Goal: Task Accomplishment & Management: Complete application form

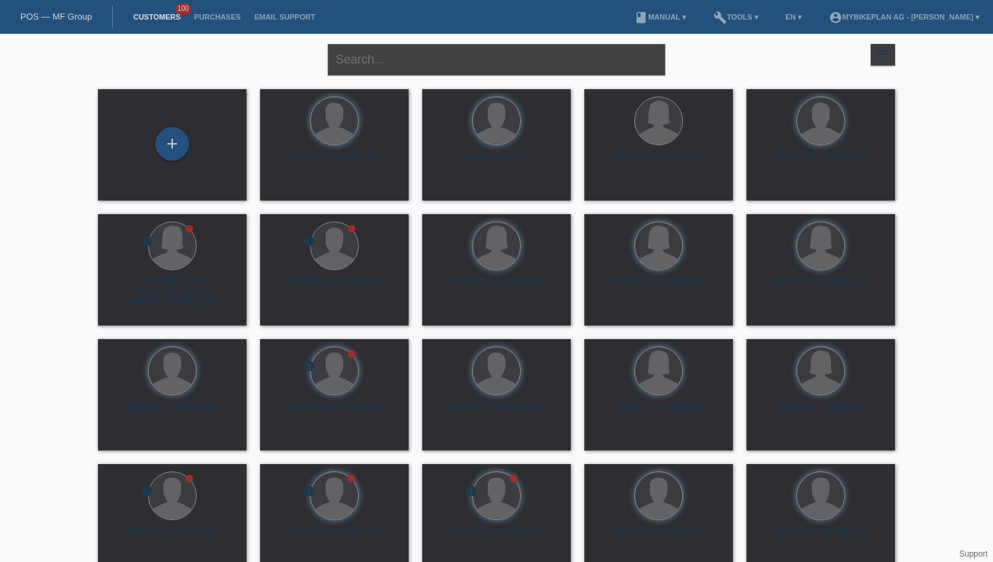
click at [419, 68] on input "text" at bounding box center [497, 60] width 338 height 32
type input "[PERSON_NAME]"
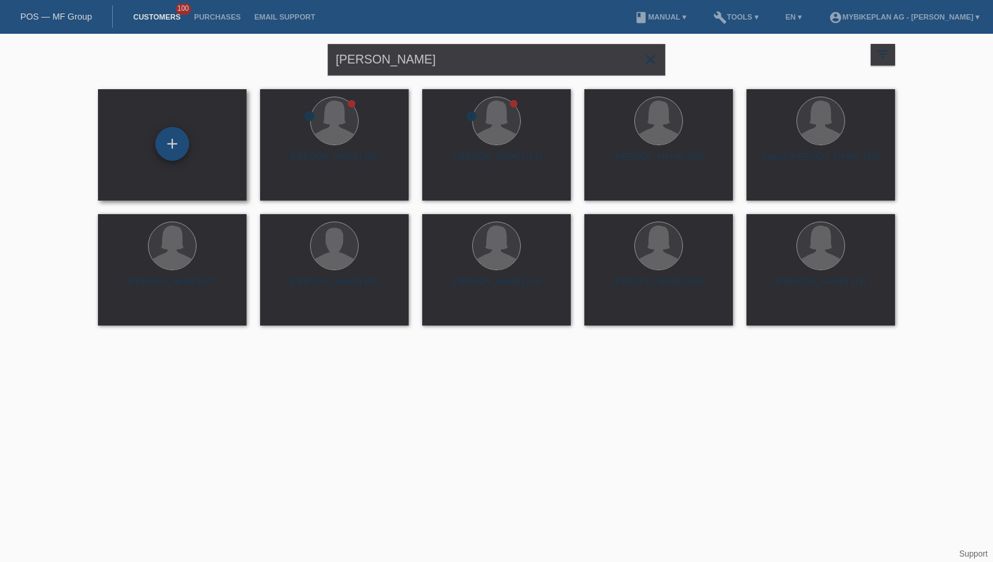
click at [172, 148] on div "+" at bounding box center [172, 144] width 34 height 34
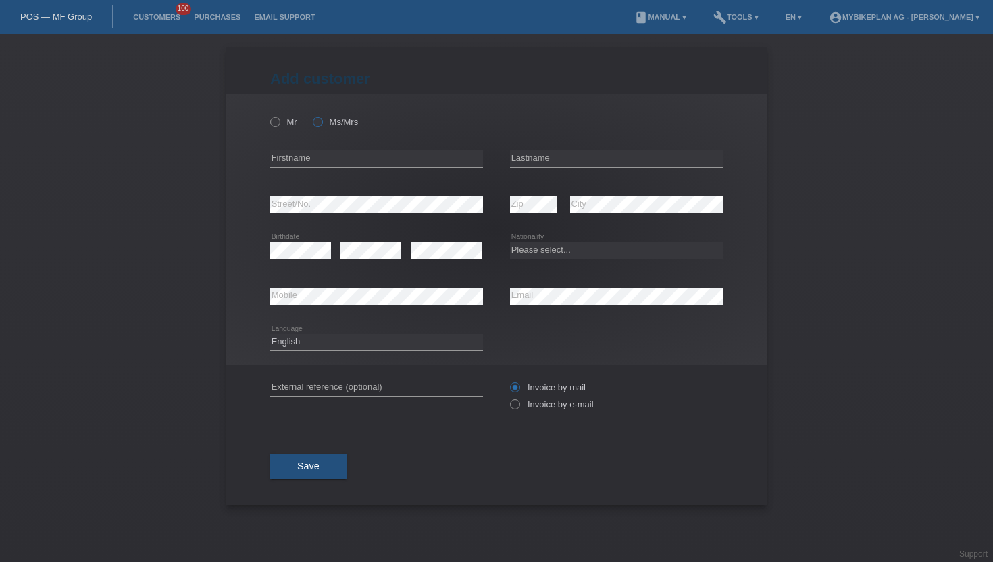
click at [311, 115] on icon at bounding box center [311, 115] width 0 height 0
click at [317, 120] on input "Ms/Mrs" at bounding box center [317, 121] width 9 height 9
radio input "true"
click at [317, 150] on div "error Firstname" at bounding box center [376, 159] width 213 height 46
click at [309, 162] on input "text" at bounding box center [376, 158] width 213 height 17
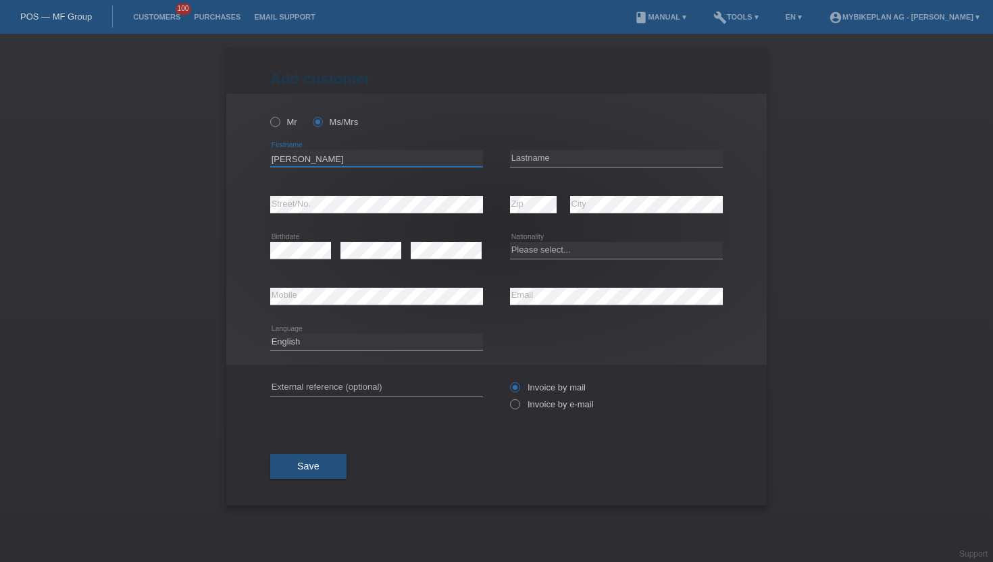
type input "Monika"
click at [658, 163] on input "text" at bounding box center [616, 158] width 213 height 17
type input "Gilardoni"
click at [547, 257] on select "Please select... [GEOGRAPHIC_DATA] [GEOGRAPHIC_DATA] [GEOGRAPHIC_DATA] [GEOGRAP…" at bounding box center [616, 250] width 213 height 16
select select "CH"
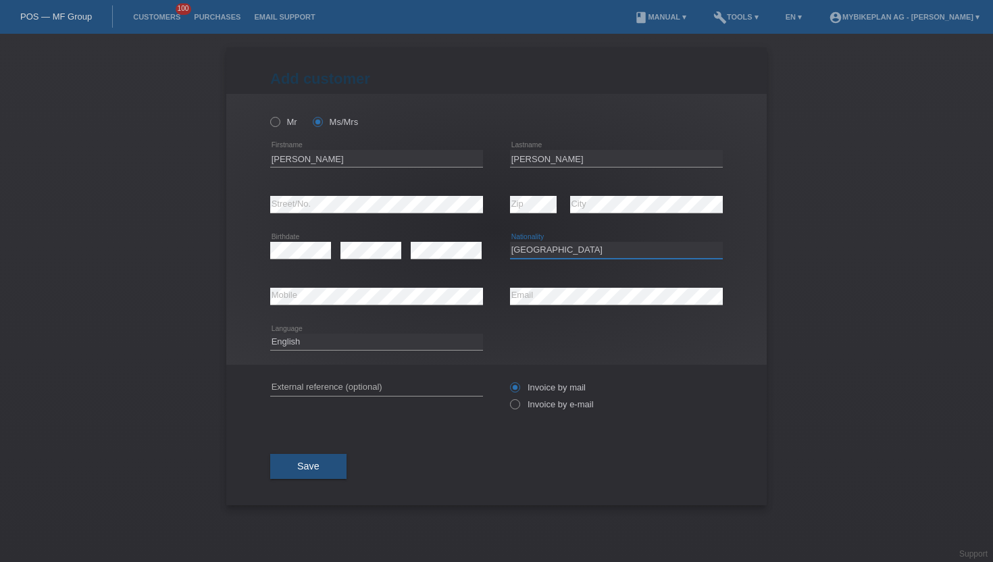
click at [510, 243] on select "Please select... [GEOGRAPHIC_DATA] [GEOGRAPHIC_DATA] [GEOGRAPHIC_DATA] [GEOGRAP…" at bounding box center [616, 250] width 213 height 16
click at [336, 341] on select "Deutsch Français Italiano English" at bounding box center [376, 342] width 213 height 16
select select "de"
click at [270, 334] on select "Deutsch Français Italiano English" at bounding box center [376, 342] width 213 height 16
click at [526, 405] on label "Invoice by e-mail" at bounding box center [552, 404] width 84 height 10
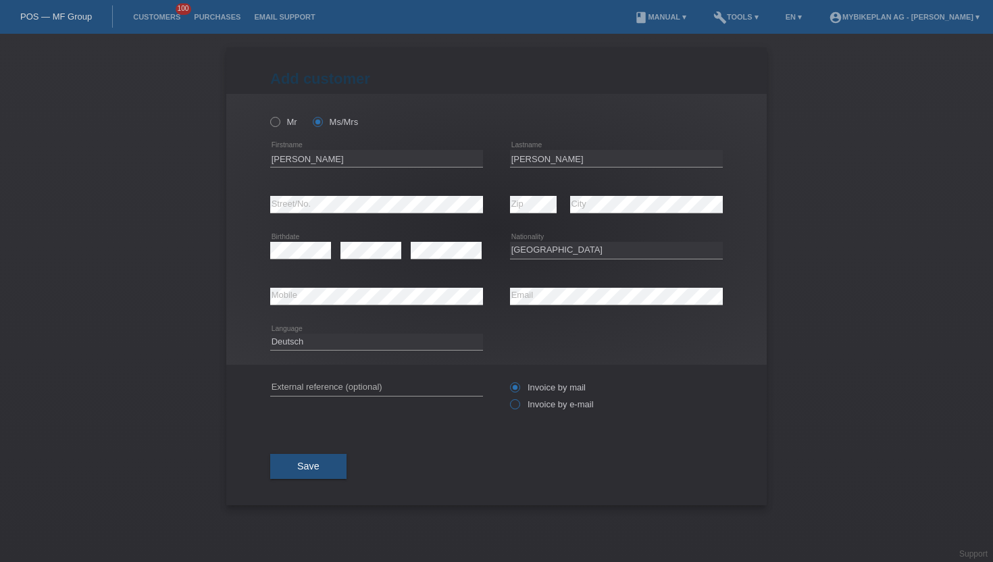
click at [519, 405] on input "Invoice by e-mail" at bounding box center [514, 407] width 9 height 17
radio input "true"
click at [312, 468] on span "Save" at bounding box center [308, 466] width 22 height 11
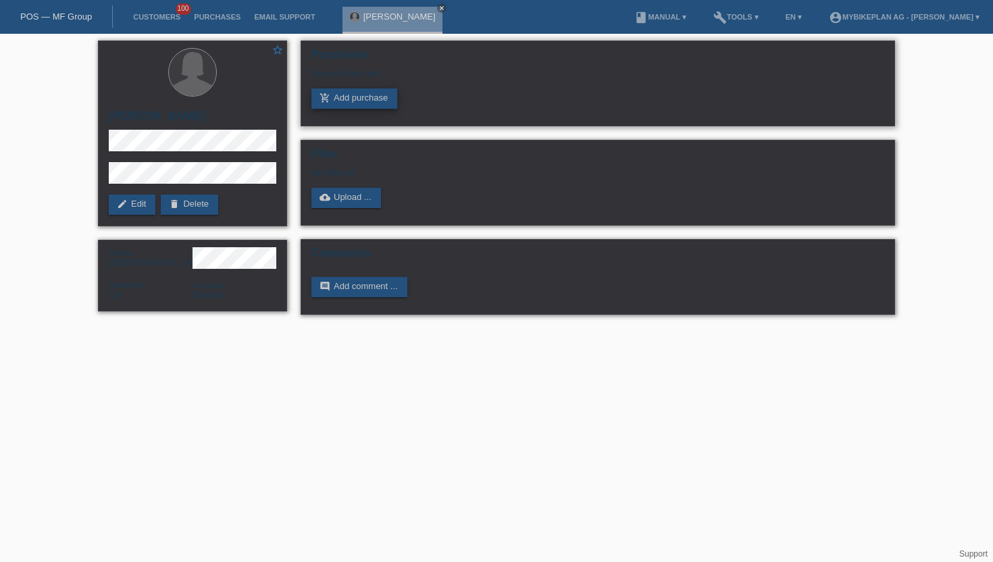
click at [368, 106] on link "add_shopping_cart Add purchase" at bounding box center [354, 99] width 86 height 20
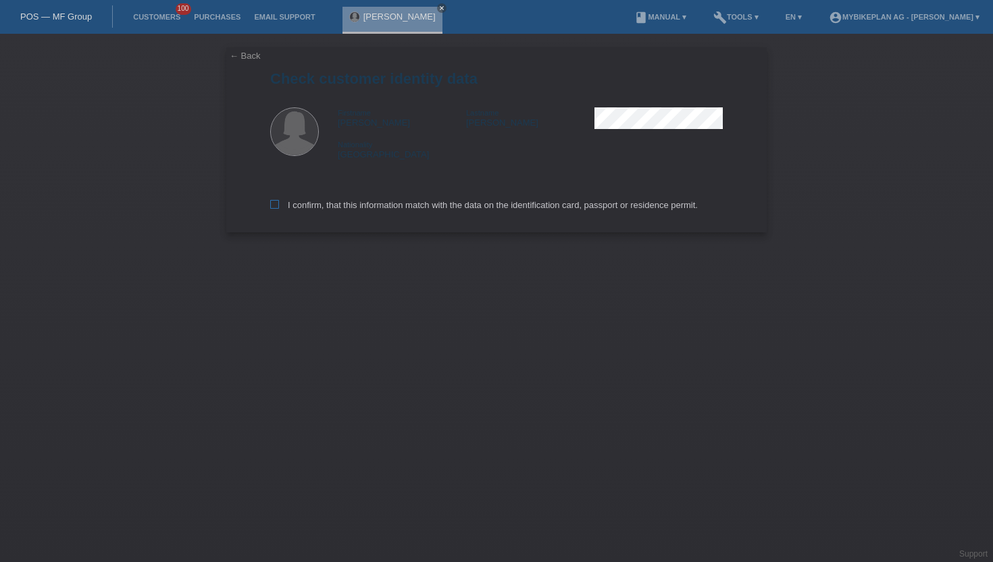
click at [280, 207] on label "I confirm, that this information match with the data on the identification card…" at bounding box center [484, 205] width 428 height 10
click at [279, 207] on input "I confirm, that this information match with the data on the identification card…" at bounding box center [274, 204] width 9 height 9
checkbox input "true"
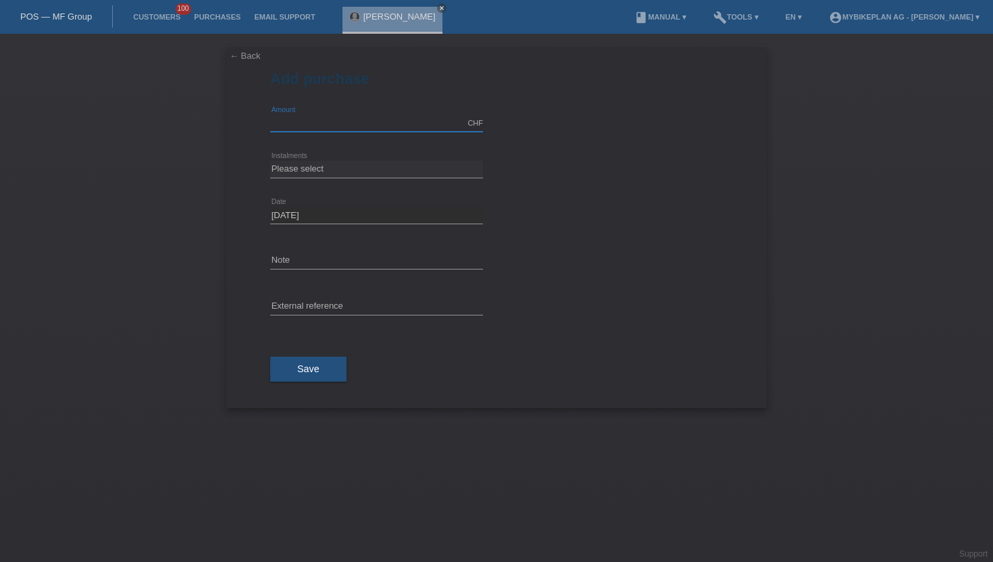
click at [405, 120] on input "text" at bounding box center [376, 123] width 213 height 17
type input "2999.00"
click at [297, 164] on select "Please select 6 instalments 12 instalments 18 instalments 24 instalments 36 ins…" at bounding box center [376, 169] width 213 height 16
select select "488"
click at [270, 161] on select "Please select 6 instalments 12 instalments 18 instalments 24 instalments 36 ins…" at bounding box center [376, 169] width 213 height 16
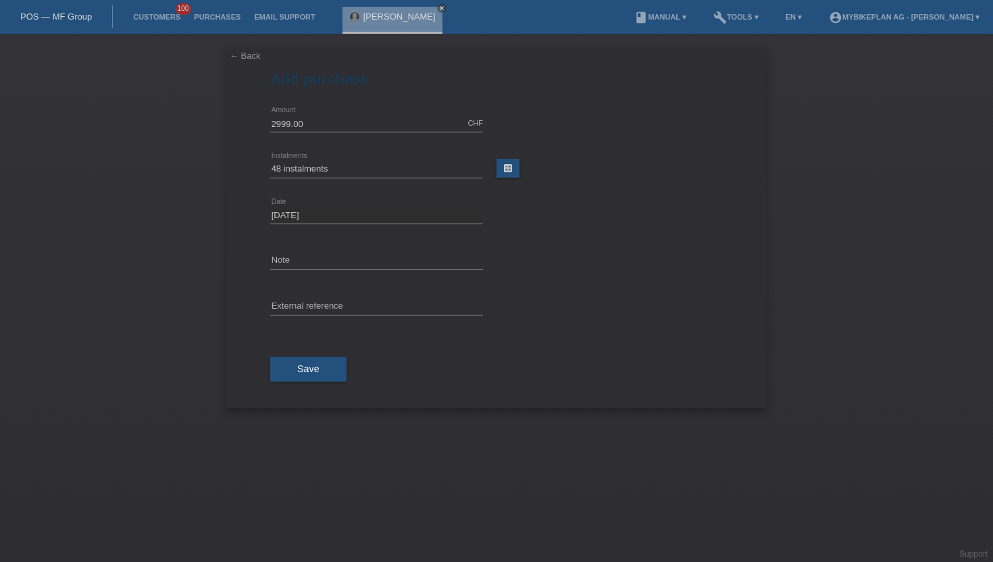
click at [316, 296] on div "error External reference" at bounding box center [376, 307] width 213 height 46
click at [307, 307] on input "text" at bounding box center [376, 307] width 213 height 17
paste input "42496846973"
type input "42496846973"
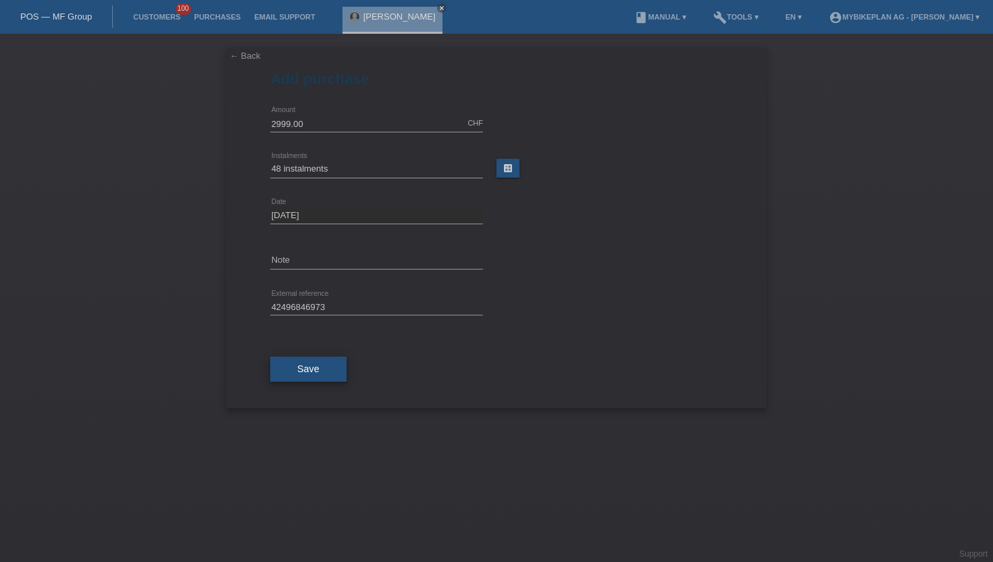
click at [291, 358] on button "Save" at bounding box center [308, 370] width 76 height 26
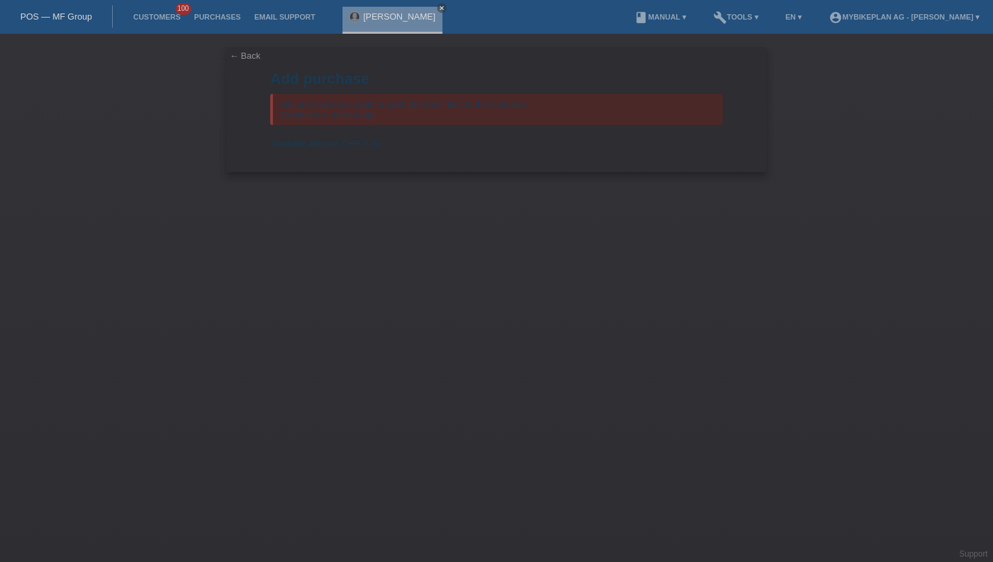
click at [148, 11] on li "Customers 100" at bounding box center [156, 17] width 61 height 34
click at [148, 14] on link "Customers" at bounding box center [156, 17] width 61 height 8
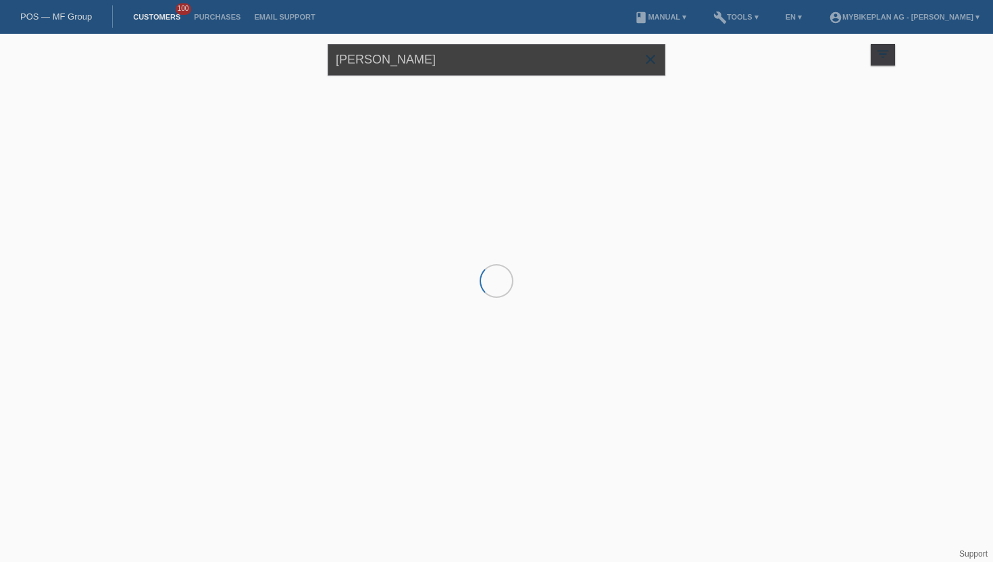
click at [385, 53] on input "[PERSON_NAME]" at bounding box center [497, 60] width 338 height 32
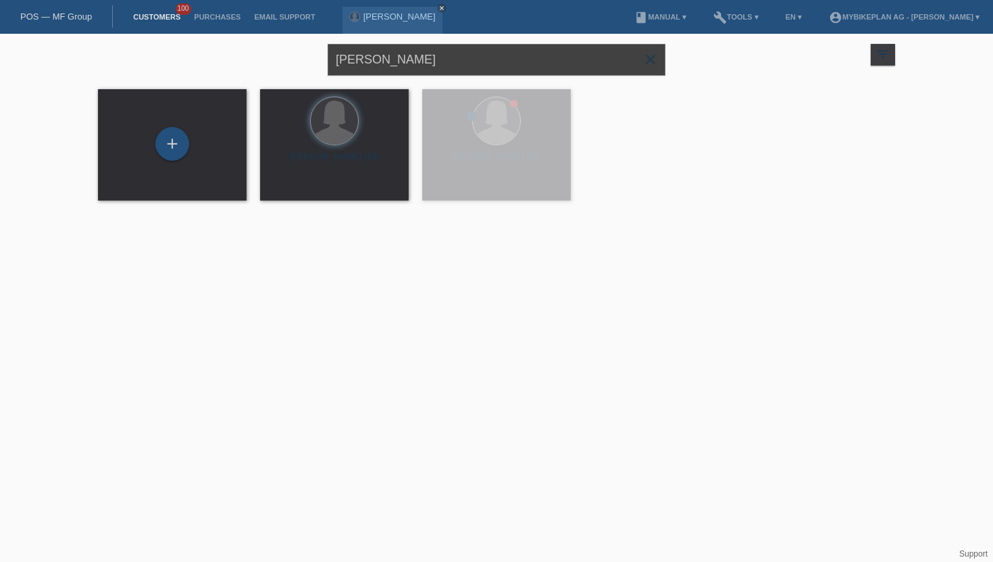
click at [385, 53] on input "[PERSON_NAME]" at bounding box center [497, 60] width 338 height 32
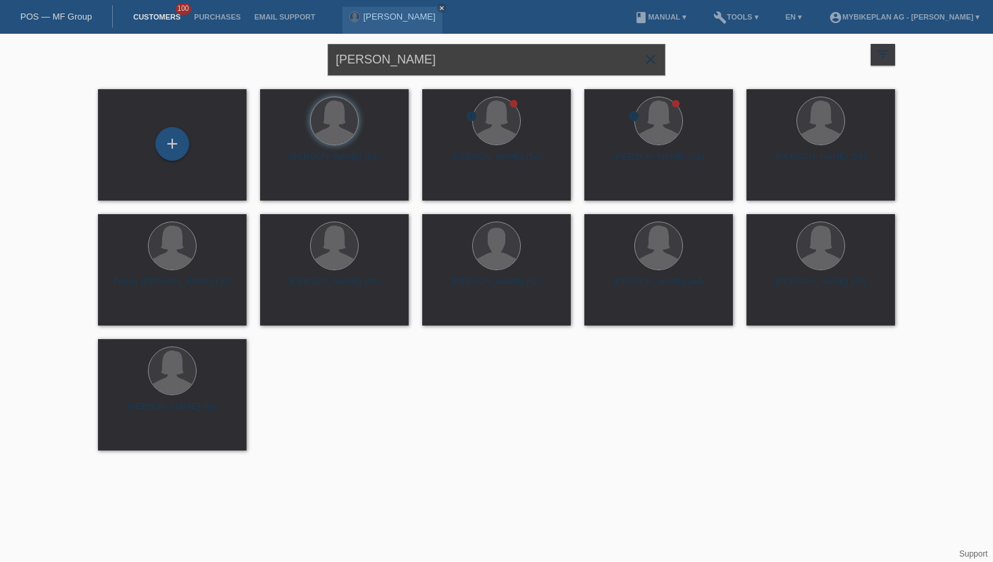
type input "[PERSON_NAME]"
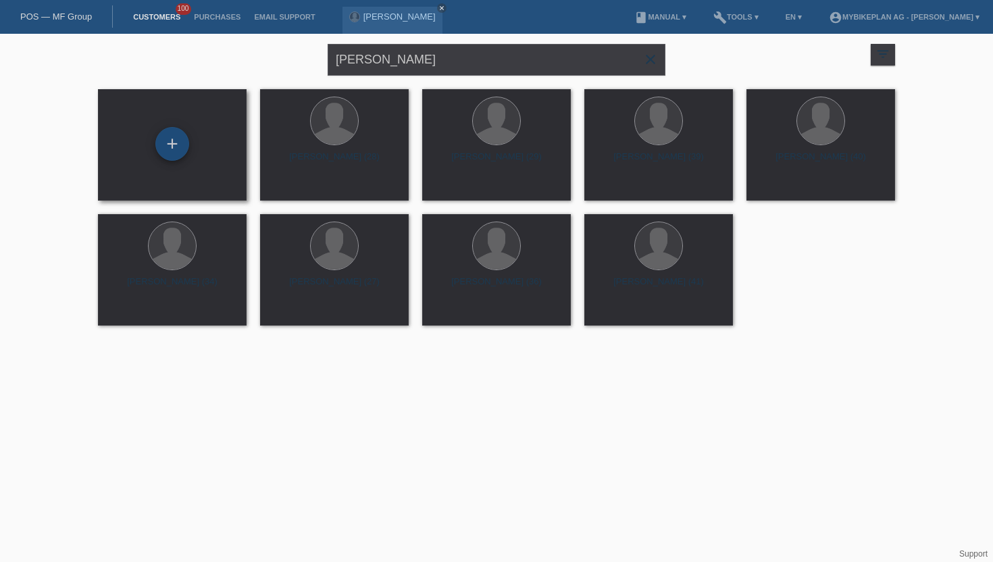
click at [186, 140] on div "+" at bounding box center [172, 144] width 34 height 34
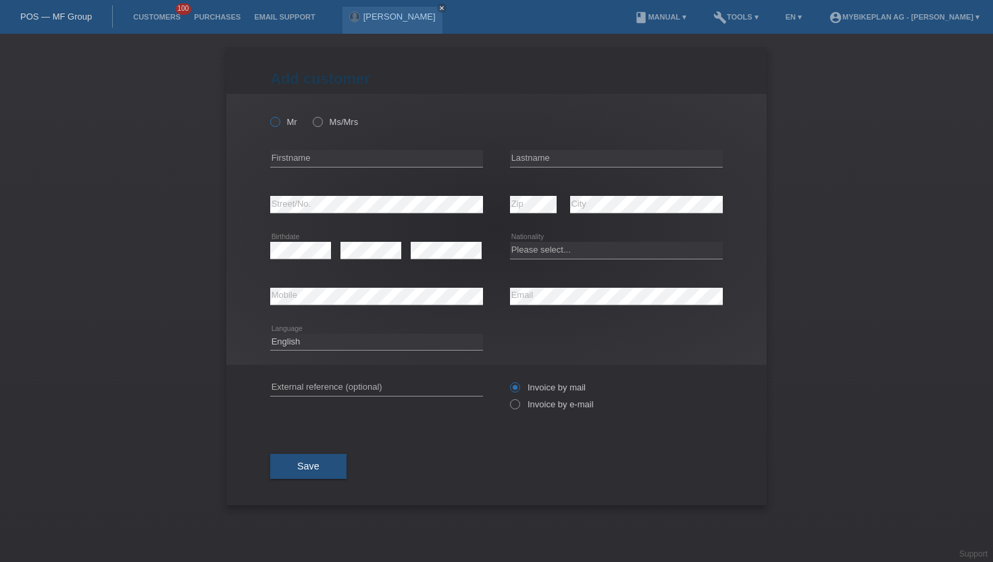
click at [268, 115] on icon at bounding box center [268, 115] width 0 height 0
click at [276, 122] on input "Mr" at bounding box center [274, 121] width 9 height 9
radio input "true"
click at [316, 166] on input "text" at bounding box center [376, 158] width 213 height 17
type input "[PERSON_NAME]"
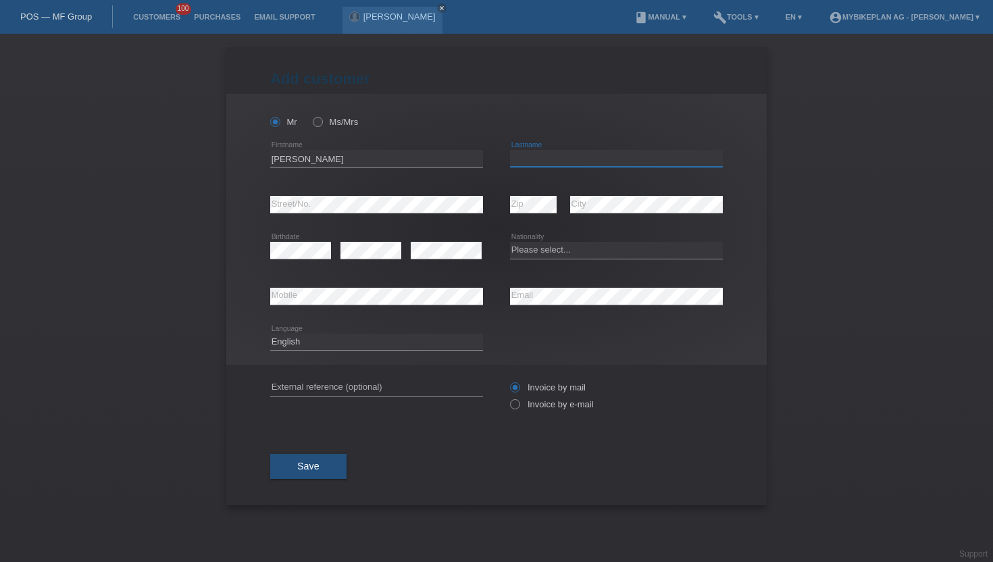
click at [546, 164] on input "text" at bounding box center [616, 158] width 213 height 17
type input "[PERSON_NAME]"
click at [551, 250] on select "Please select... [GEOGRAPHIC_DATA] [GEOGRAPHIC_DATA] [GEOGRAPHIC_DATA] [GEOGRAP…" at bounding box center [616, 250] width 213 height 16
select select "DE"
click at [510, 243] on select "Please select... [GEOGRAPHIC_DATA] [GEOGRAPHIC_DATA] [GEOGRAPHIC_DATA] [GEOGRAP…" at bounding box center [616, 250] width 213 height 16
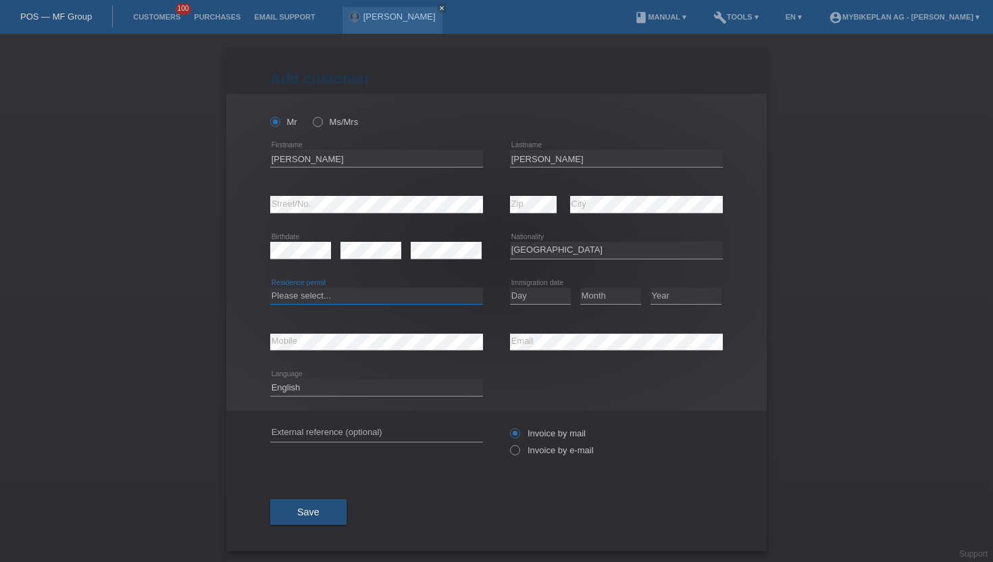
click at [338, 302] on select "Please select... C B B - Refugee status Other" at bounding box center [376, 296] width 213 height 16
select select "B"
click at [270, 288] on select "Please select... C B B - Refugee status Other" at bounding box center [376, 296] width 213 height 16
click at [537, 296] on select "Day 01 02 03 04 05 06 07 08 09 10 11" at bounding box center [540, 296] width 61 height 16
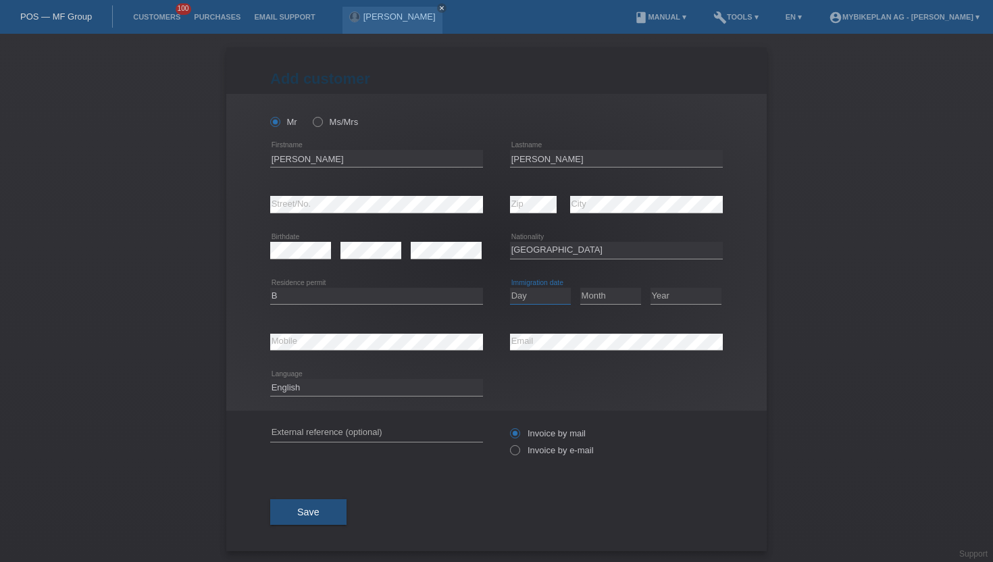
click at [537, 296] on select "Day 01 02 03 04 05 06 07 08 09 10 11" at bounding box center [540, 296] width 61 height 16
select select "21"
click at [510, 288] on select "Day 01 02 03 04 05 06 07 08 09 10 11" at bounding box center [540, 296] width 61 height 16
click at [628, 291] on select "Month 01 02 03 04 05 06 07 08 09 10 11" at bounding box center [610, 296] width 61 height 16
select select "08"
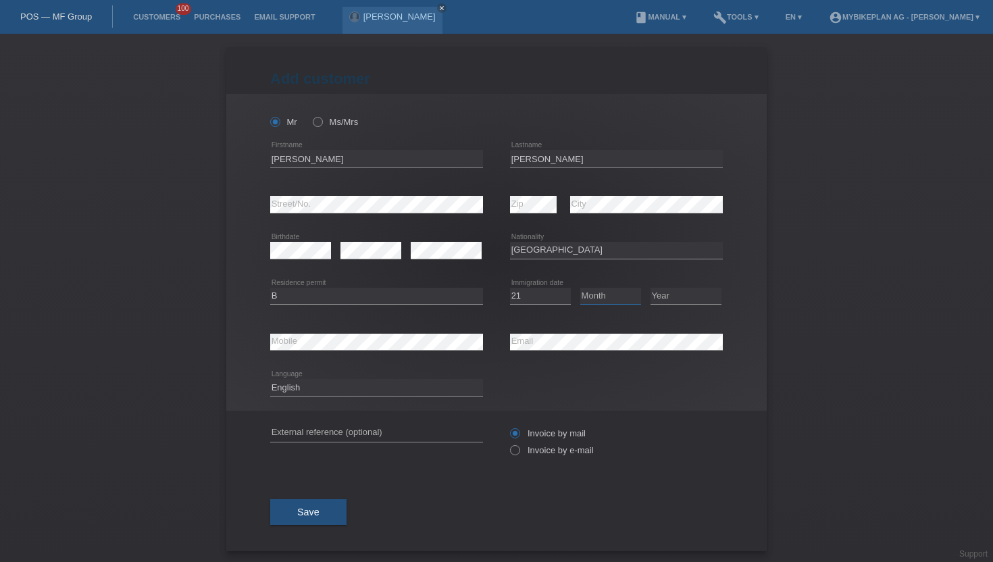
click at [580, 288] on select "Month 01 02 03 04 05 06 07 08 09 10 11" at bounding box center [610, 296] width 61 height 16
click at [675, 296] on select "Year [DATE] 2024 2023 2022 2021 2020 2019 2018 2017 2016 2015 2014 2013 2012 20…" at bounding box center [686, 296] width 71 height 16
select select "2023"
click at [651, 288] on select "Year [DATE] 2024 2023 2022 2021 2020 2019 2018 2017 2016 2015 2014 2013 2012 20…" at bounding box center [686, 296] width 71 height 16
click at [321, 395] on select "Deutsch Français Italiano English" at bounding box center [376, 387] width 213 height 16
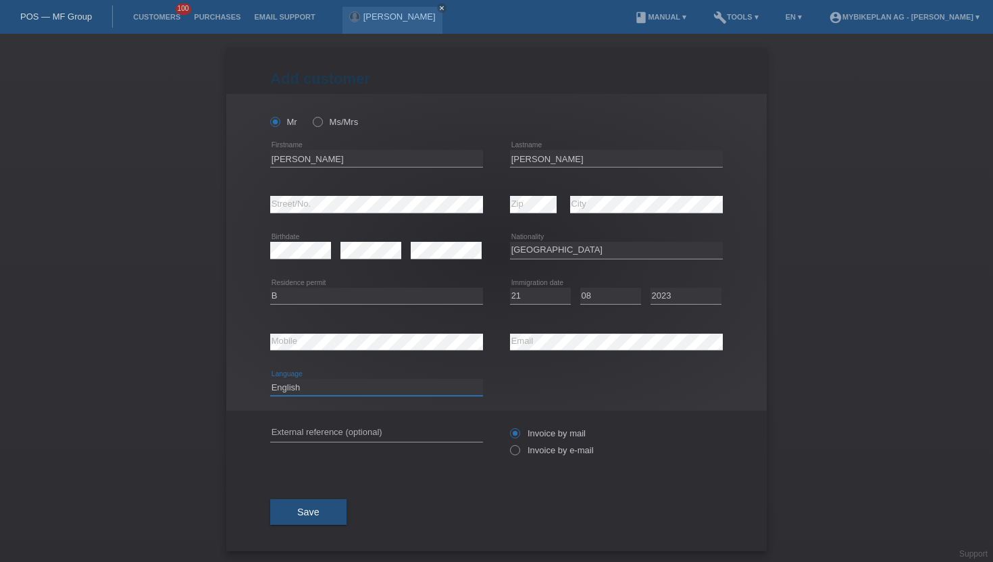
select select "de"
click at [270, 380] on select "Deutsch Français Italiano English" at bounding box center [376, 387] width 213 height 16
click at [529, 447] on label "Invoice by e-mail" at bounding box center [552, 450] width 84 height 10
click at [519, 447] on input "Invoice by e-mail" at bounding box center [514, 453] width 9 height 17
radio input "true"
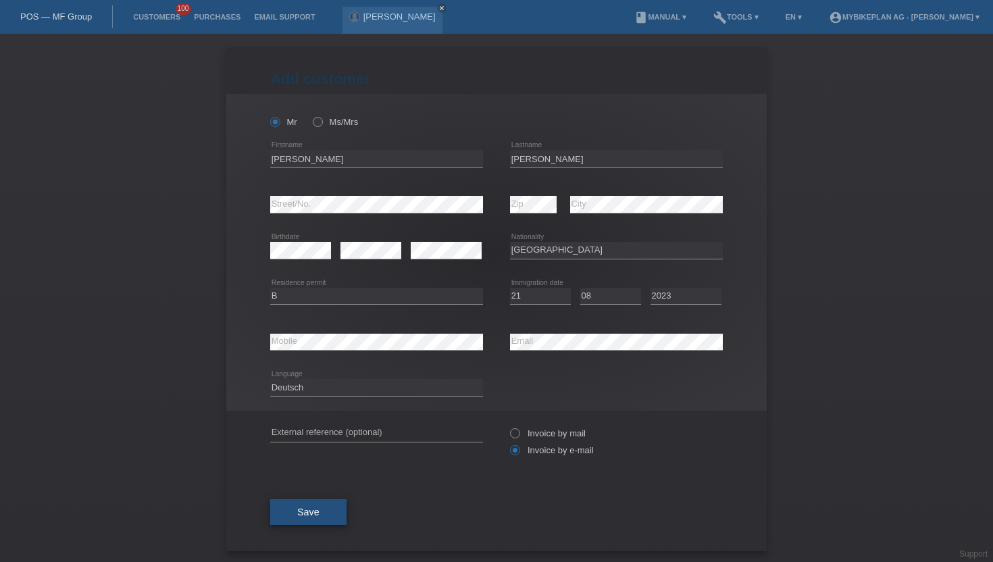
click at [320, 511] on button "Save" at bounding box center [308, 512] width 76 height 26
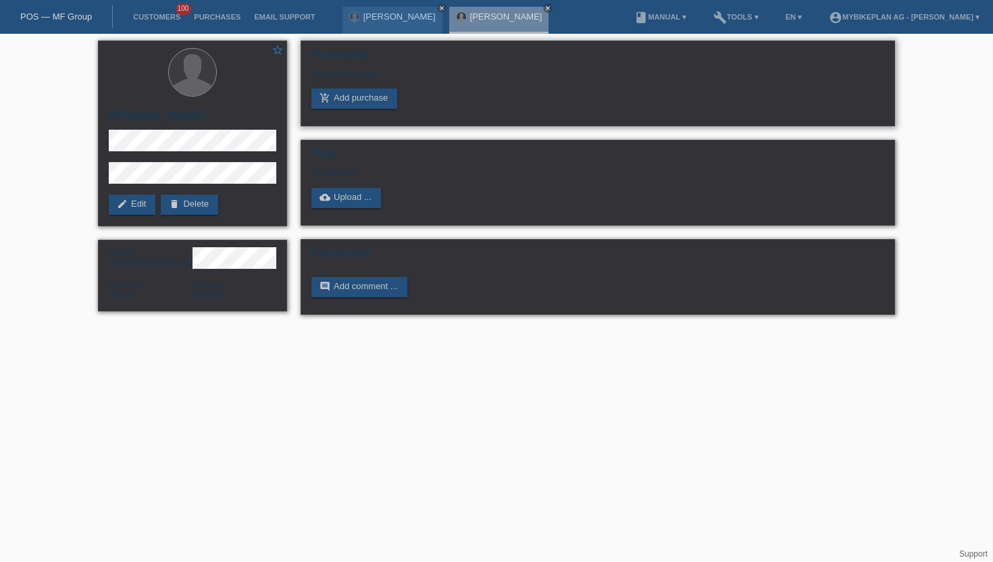
click at [364, 110] on div "Purchases No purchases yet add_shopping_cart Add purchase" at bounding box center [598, 84] width 595 height 86
click at [370, 102] on link "add_shopping_cart Add purchase" at bounding box center [354, 99] width 86 height 20
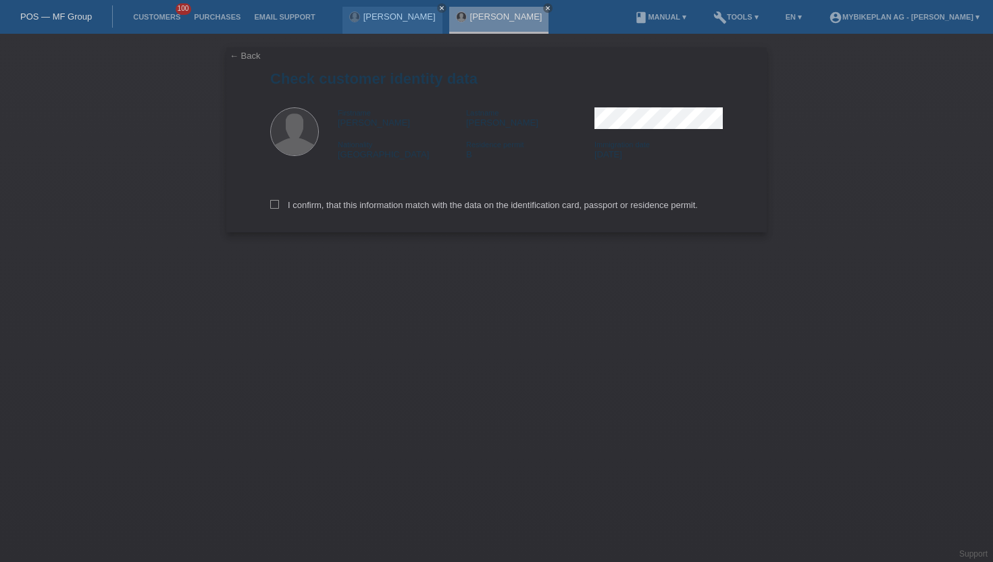
click at [320, 215] on div "I confirm, that this information match with the data on the identification card…" at bounding box center [496, 202] width 453 height 59
click at [320, 210] on label "I confirm, that this information match with the data on the identification card…" at bounding box center [484, 205] width 428 height 10
click at [279, 209] on input "I confirm, that this information match with the data on the identification card…" at bounding box center [274, 204] width 9 height 9
checkbox input "true"
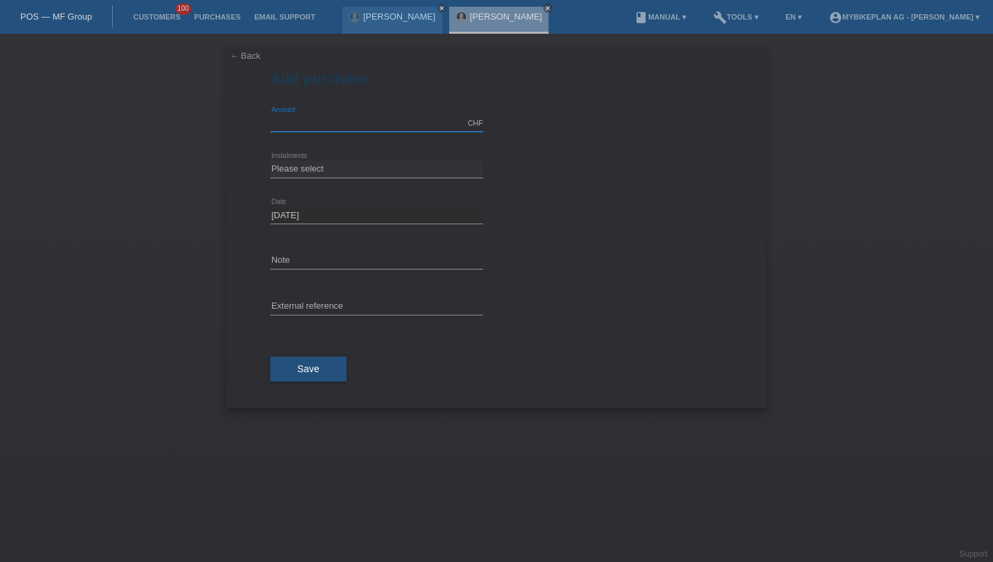
click at [318, 125] on input "text" at bounding box center [376, 123] width 213 height 17
type input "3499.00"
click at [295, 164] on select "Please select 6 instalments 12 instalments 18 instalments 24 instalments 36 ins…" at bounding box center [376, 169] width 213 height 16
select select "488"
click at [270, 161] on select "Please select 6 instalments 12 instalments 18 instalments 24 instalments 36 ins…" at bounding box center [376, 169] width 213 height 16
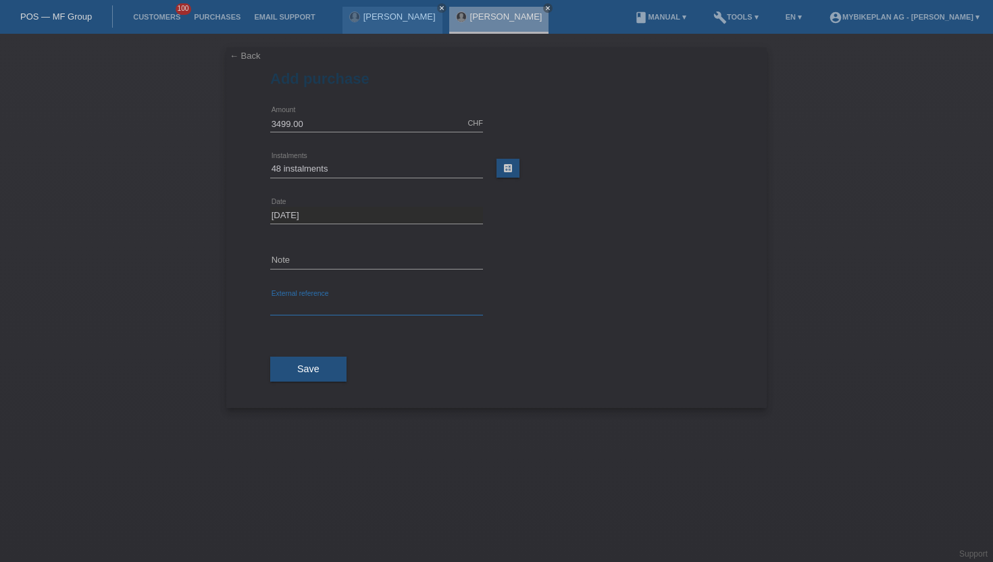
click at [298, 303] on input "text" at bounding box center [376, 307] width 213 height 17
paste input "42556301121"
type input "42556301121"
click at [294, 371] on button "Save" at bounding box center [308, 370] width 76 height 26
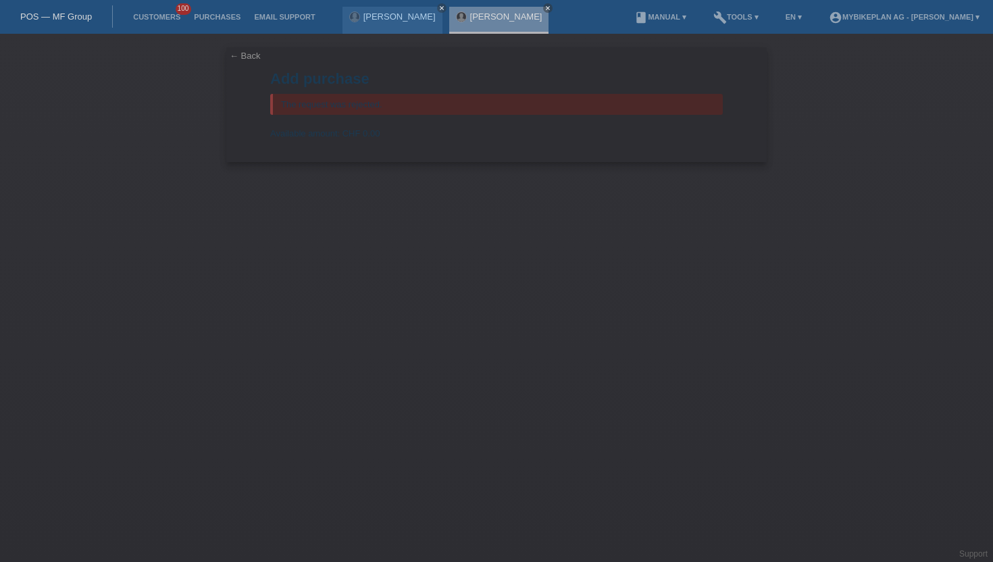
click at [162, 12] on li "Customers 100" at bounding box center [156, 17] width 61 height 34
click at [154, 12] on li "Customers 100" at bounding box center [156, 17] width 61 height 34
click at [153, 18] on link "Customers" at bounding box center [156, 17] width 61 height 8
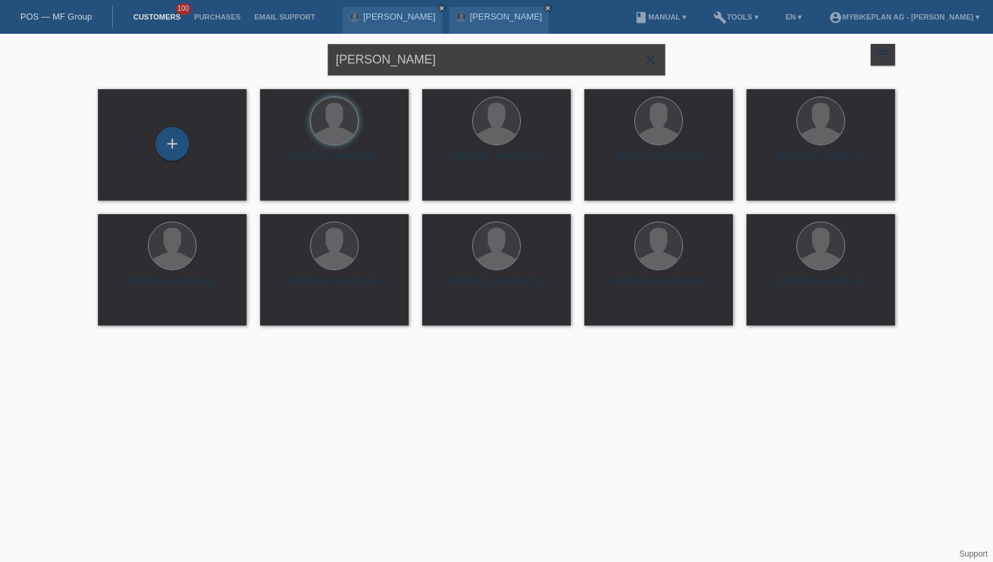
click at [378, 64] on input "steven davis" at bounding box center [497, 60] width 338 height 32
type input "c"
type input "carlos castineira leis"
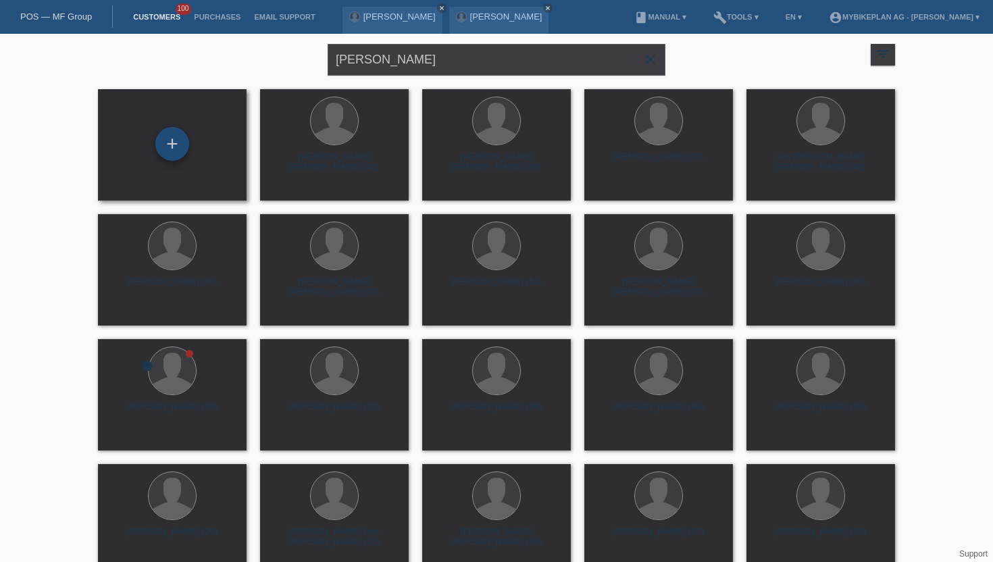
click at [181, 150] on div "+" at bounding box center [172, 143] width 32 height 23
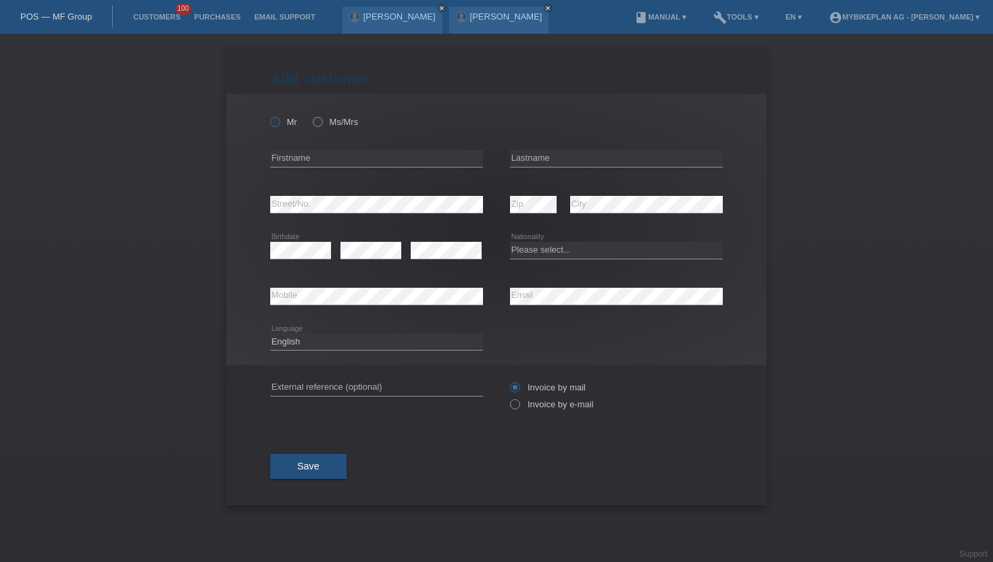
click at [268, 115] on icon at bounding box center [268, 115] width 0 height 0
click at [277, 125] on input "Mr" at bounding box center [274, 121] width 9 height 9
radio input "true"
click at [330, 163] on input "text" at bounding box center [376, 158] width 213 height 17
click at [526, 158] on input "text" at bounding box center [616, 158] width 213 height 17
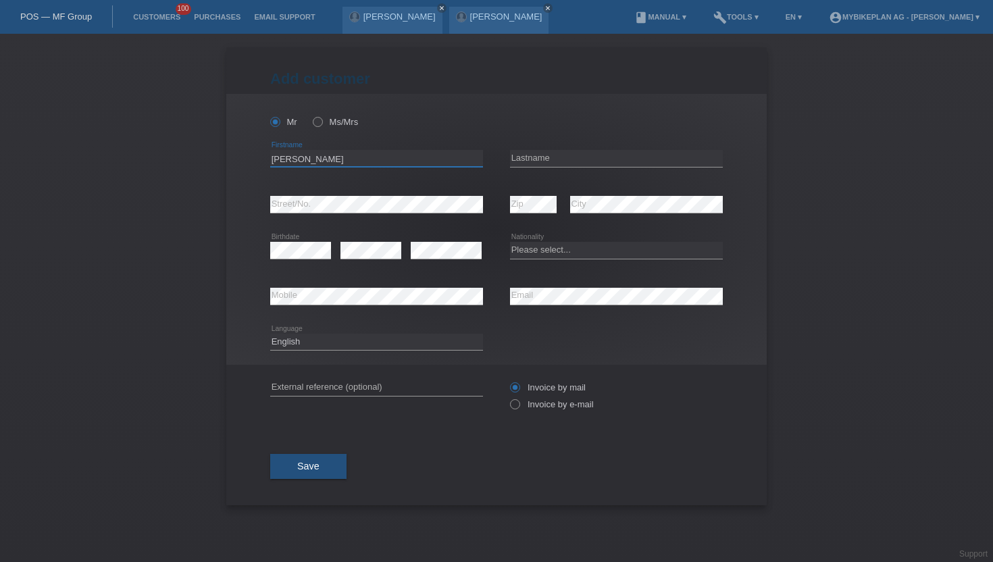
drag, startPoint x: 384, startPoint y: 162, endPoint x: 299, endPoint y: 157, distance: 84.6
click at [299, 157] on input "[PERSON_NAME]" at bounding box center [376, 158] width 213 height 17
type input "[PERSON_NAME]"
click at [518, 155] on input "text" at bounding box center [616, 158] width 213 height 17
paste input "Castineira"
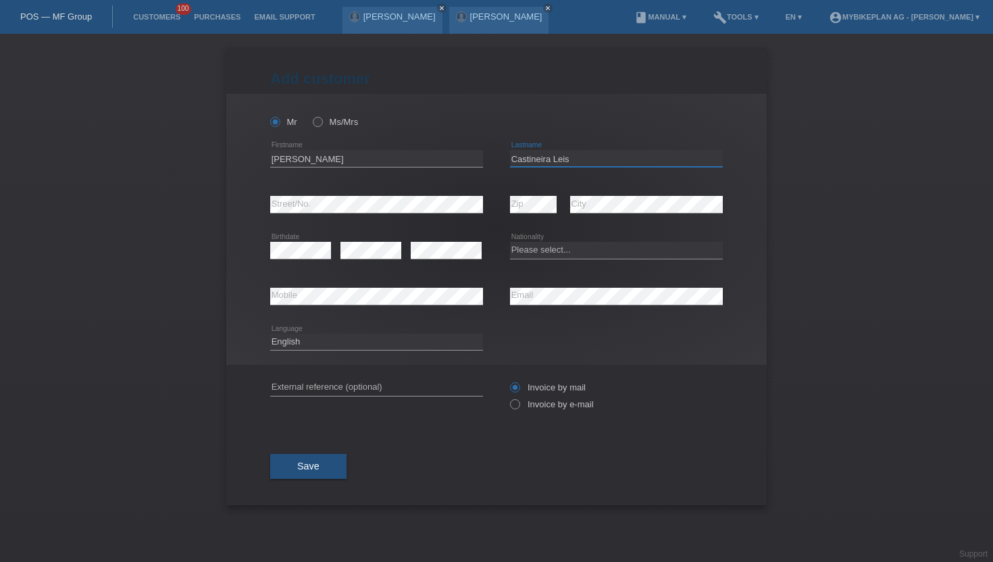
type input "Castineira Leis"
click at [576, 245] on select "Please select... Switzerland Austria Germany Liechtenstein ------------ Afghani…" at bounding box center [616, 250] width 213 height 16
select select "ES"
click at [510, 243] on select "Please select... Switzerland Austria Germany Liechtenstein ------------ Afghani…" at bounding box center [616, 250] width 213 height 16
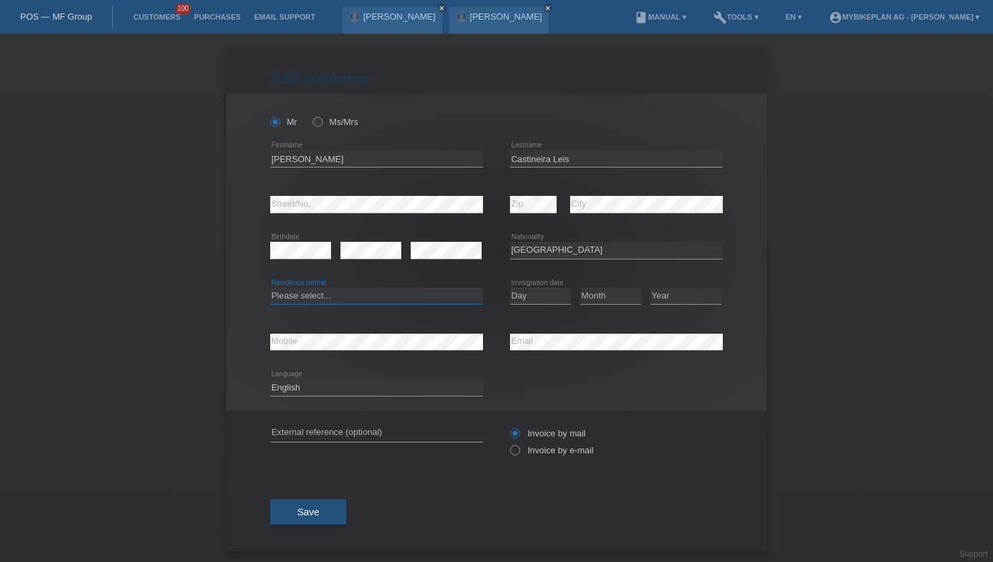
click at [322, 297] on select "Please select... C B B - Refugee status Other" at bounding box center [376, 296] width 213 height 16
select select "B"
click at [270, 288] on select "Please select... C B B - Refugee status Other" at bounding box center [376, 296] width 213 height 16
click at [536, 295] on select "Day 01 02 03 04 05 06 07 08 09 10 11" at bounding box center [540, 296] width 61 height 16
select select "20"
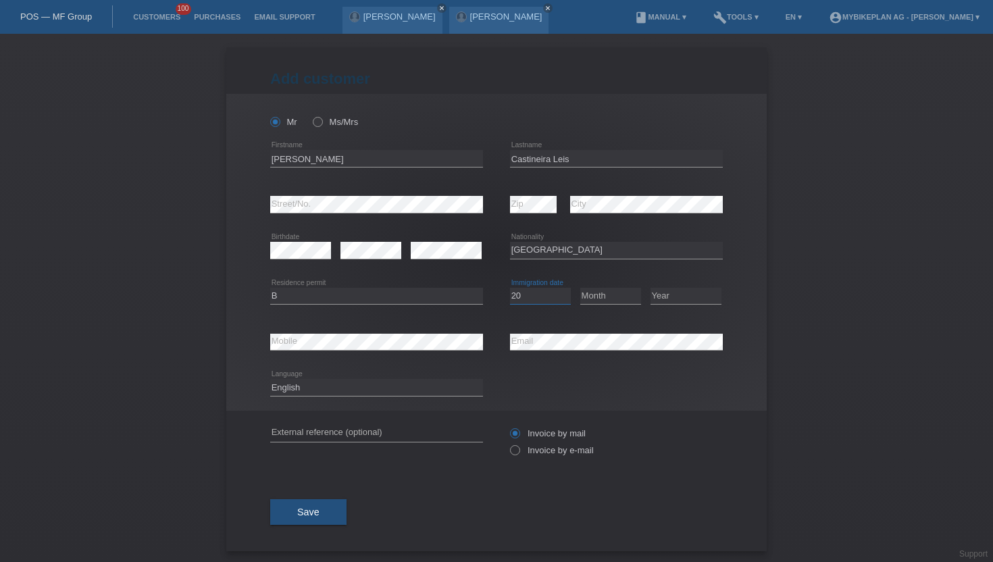
click at [510, 288] on select "Day 01 02 03 04 05 06 07 08 09 10 11" at bounding box center [540, 296] width 61 height 16
click at [596, 297] on select "Month 01 02 03 04 05 06 07 08 09 10 11" at bounding box center [610, 296] width 61 height 16
select select "08"
click at [580, 288] on select "Month 01 02 03 04 05 06 07 08 09 10 11" at bounding box center [610, 296] width 61 height 16
click at [670, 301] on select "Year 2025 2024 2023 2022 2021 2020 2019 2018 2017 2016 2015 2014 2013 2012 2011…" at bounding box center [686, 296] width 71 height 16
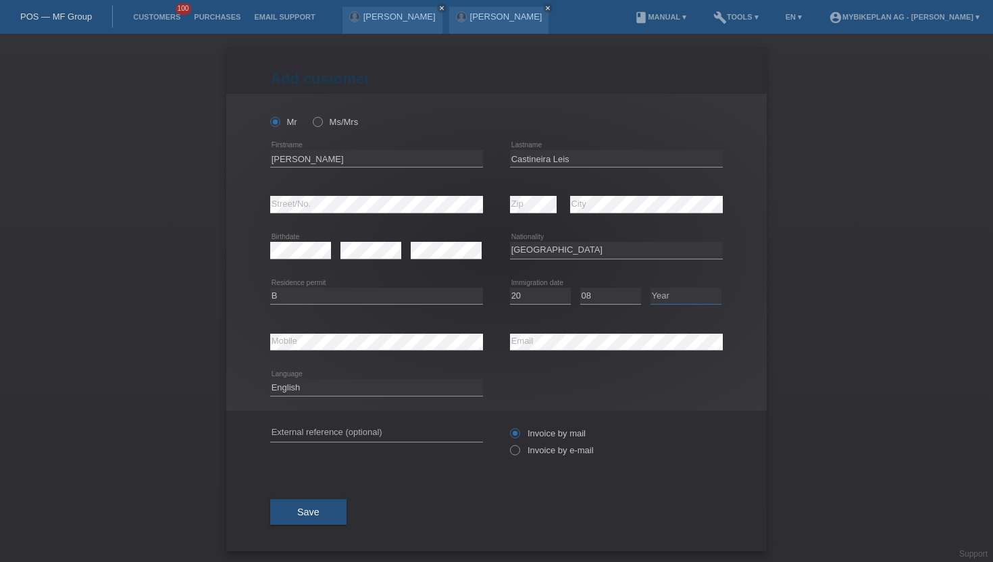
select select "2018"
click at [651, 288] on select "Year 2025 2024 2023 2022 2021 2020 2019 2018 2017 2016 2015 2014 2013 2012 2011…" at bounding box center [686, 296] width 71 height 16
click at [365, 397] on div "Deutsch Français Italiano English error Language" at bounding box center [376, 388] width 213 height 46
click at [366, 385] on select "Deutsch Français Italiano English" at bounding box center [376, 387] width 213 height 16
select select "de"
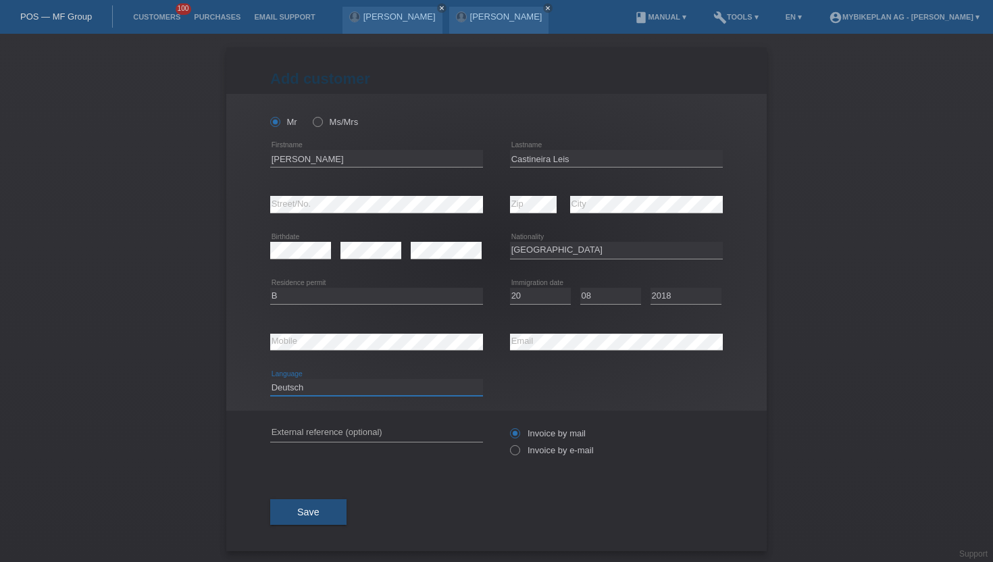
click at [270, 380] on select "Deutsch Français Italiano English" at bounding box center [376, 387] width 213 height 16
click at [508, 443] on icon at bounding box center [508, 443] width 0 height 0
click at [519, 450] on input "Invoice by e-mail" at bounding box center [514, 453] width 9 height 17
radio input "true"
click at [320, 512] on button "Save" at bounding box center [308, 512] width 76 height 26
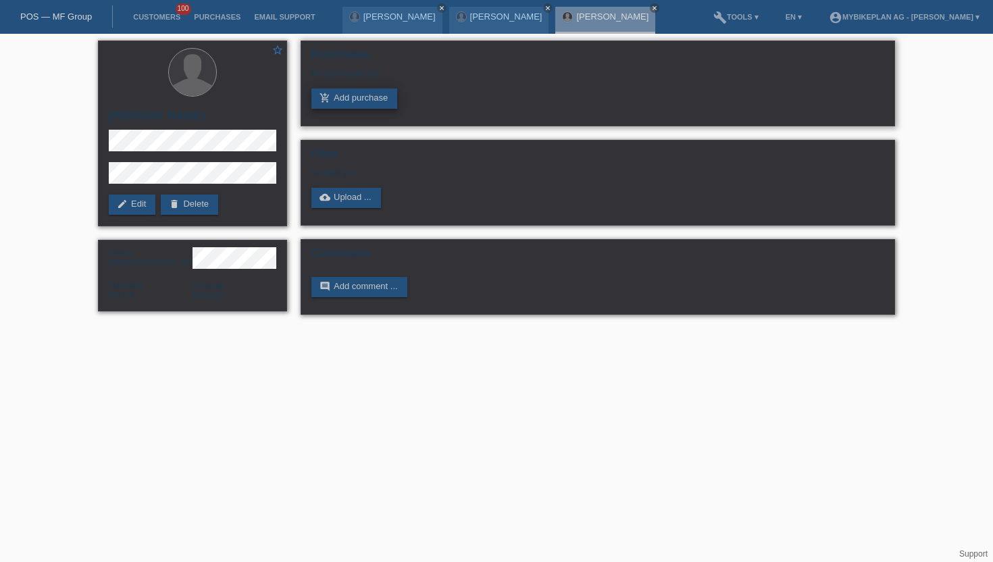
click at [373, 101] on link "add_shopping_cart Add purchase" at bounding box center [354, 99] width 86 height 20
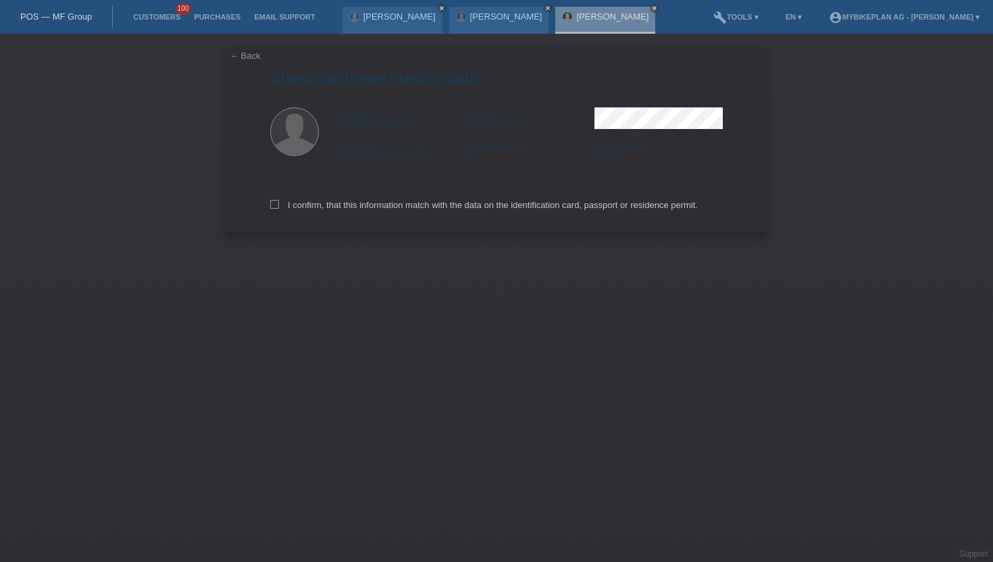
click at [277, 215] on div "I confirm, that this information match with the data on the identification card…" at bounding box center [496, 202] width 453 height 59
click at [277, 205] on icon at bounding box center [274, 204] width 9 height 9
click at [277, 205] on input "I confirm, that this information match with the data on the identification card…" at bounding box center [274, 204] width 9 height 9
checkbox input "true"
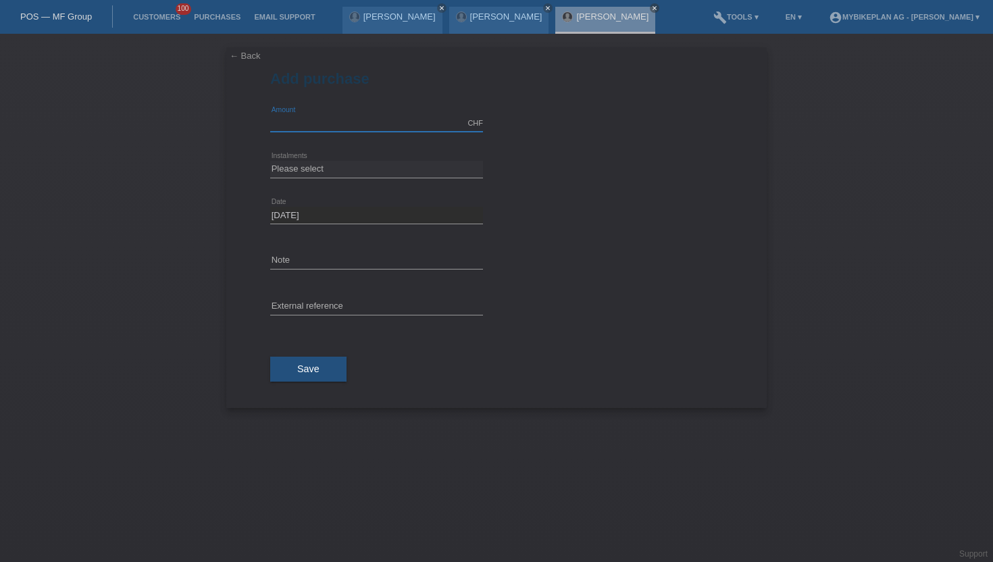
click at [324, 115] on input "text" at bounding box center [376, 123] width 213 height 17
type input "2999.00"
click at [305, 164] on select "Please select 6 instalments 12 instalments 18 instalments 24 instalments 36 ins…" at bounding box center [376, 169] width 213 height 16
select select "487"
click at [270, 161] on select "Please select 6 instalments 12 instalments 18 instalments 24 instalments 36 ins…" at bounding box center [376, 169] width 213 height 16
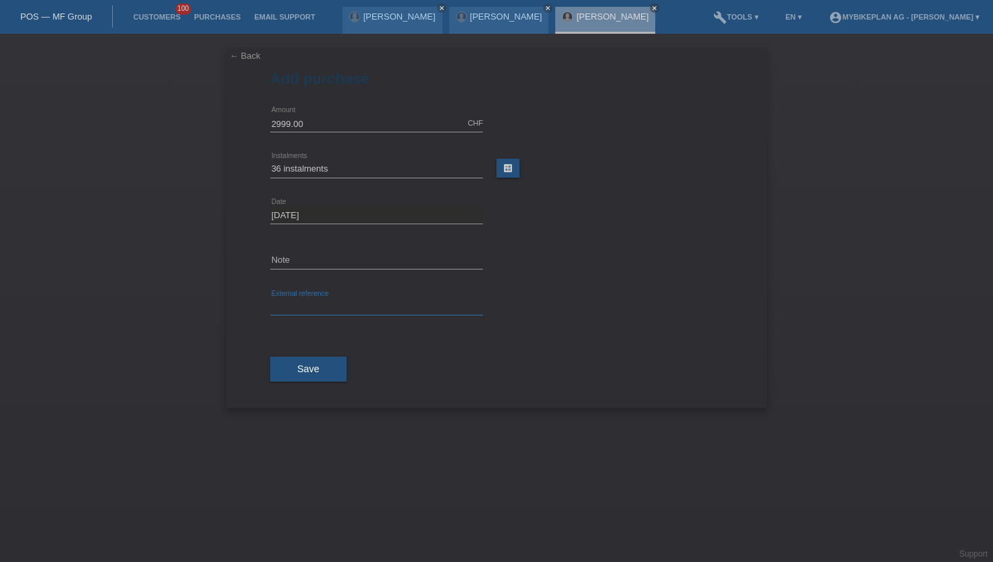
click at [301, 307] on input "text" at bounding box center [376, 307] width 213 height 17
paste input "42501810013"
type input "42501810013"
click at [284, 366] on button "Save" at bounding box center [308, 370] width 76 height 26
